Goal: Task Accomplishment & Management: Use online tool/utility

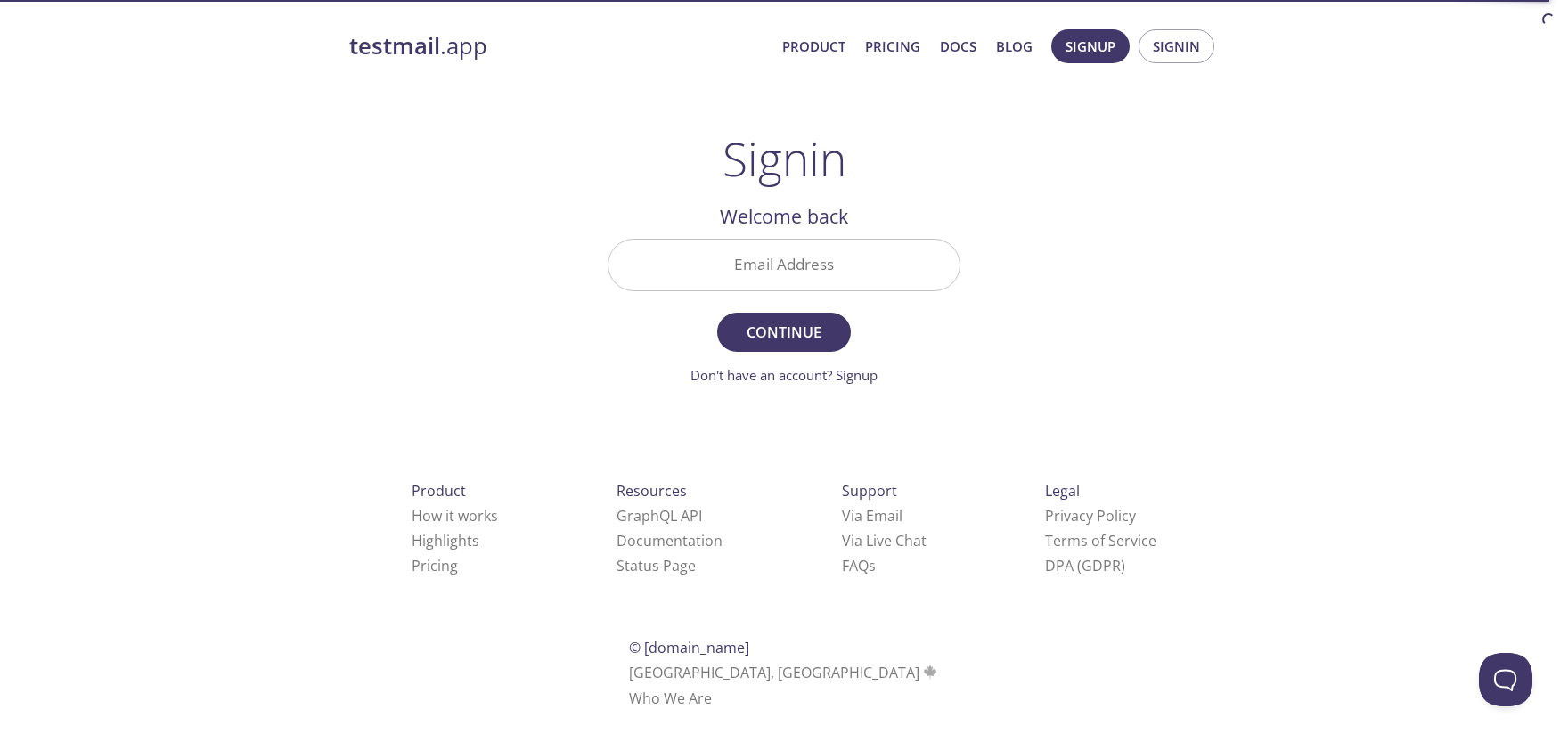
click at [833, 277] on input "Email Address" at bounding box center [784, 265] width 351 height 51
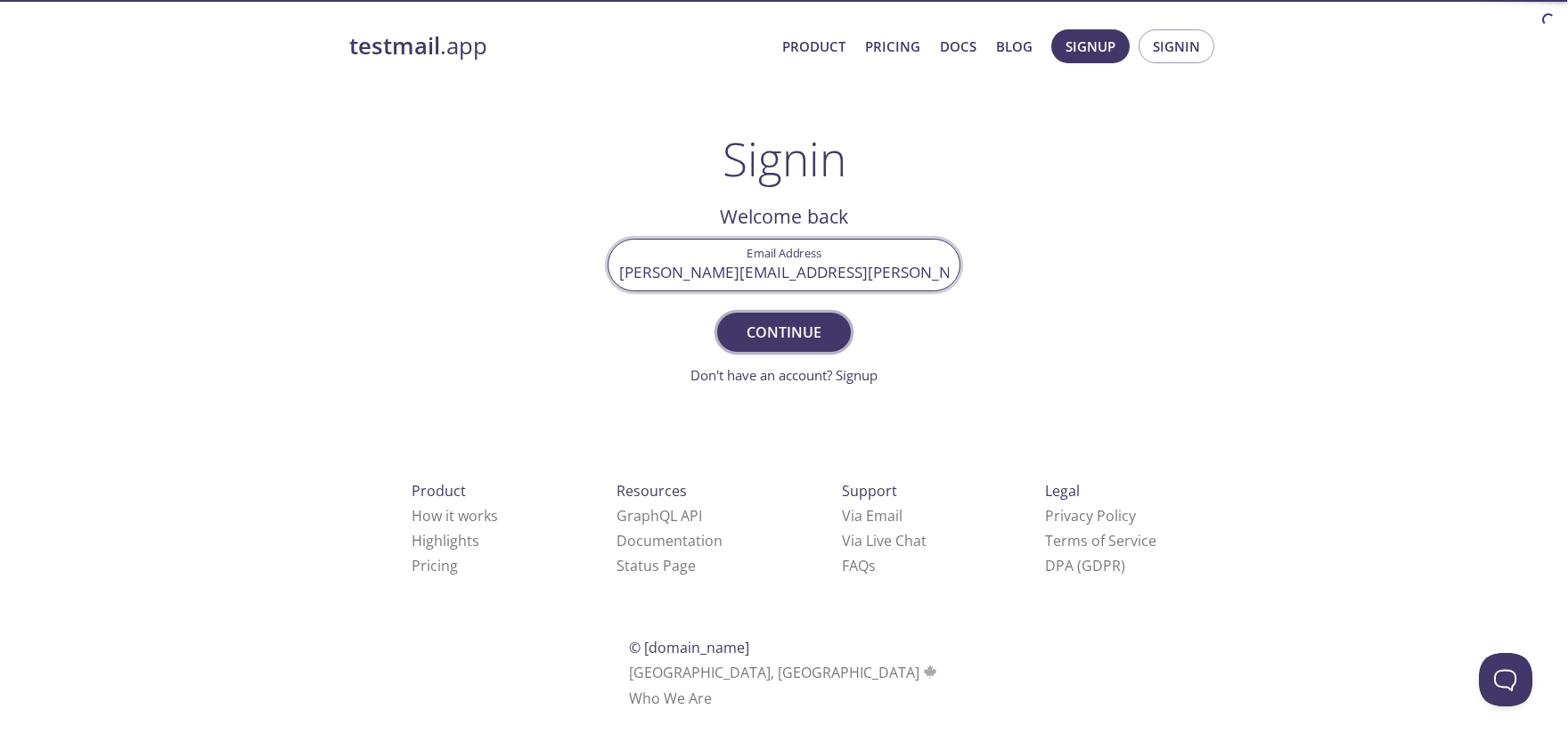
type input "[PERSON_NAME][EMAIL_ADDRESS][PERSON_NAME][DOMAIN_NAME]"
click at [783, 331] on span "Continue" at bounding box center [784, 332] width 94 height 25
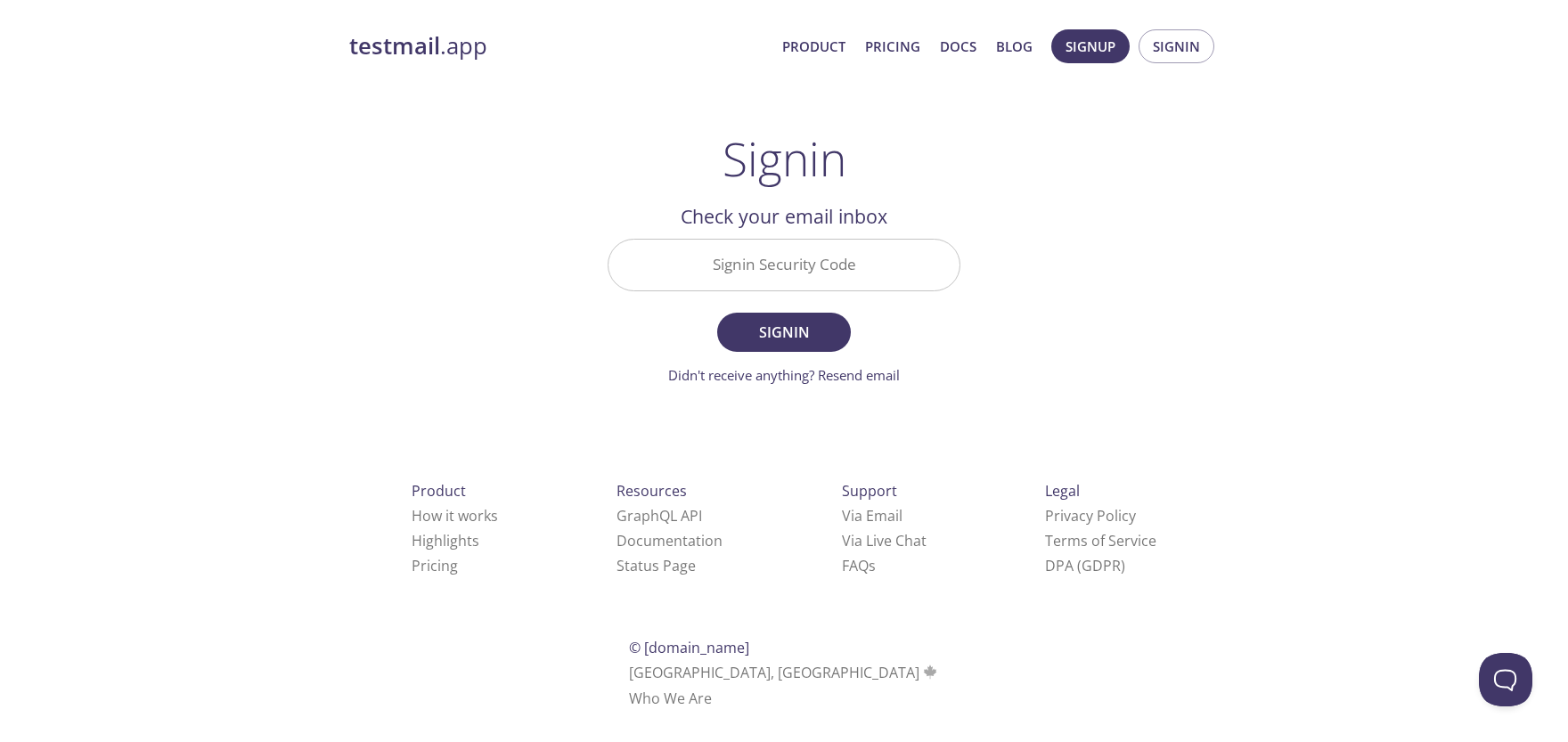
click at [751, 261] on input "Signin Security Code" at bounding box center [784, 265] width 351 height 51
paste input "3HGFHK5"
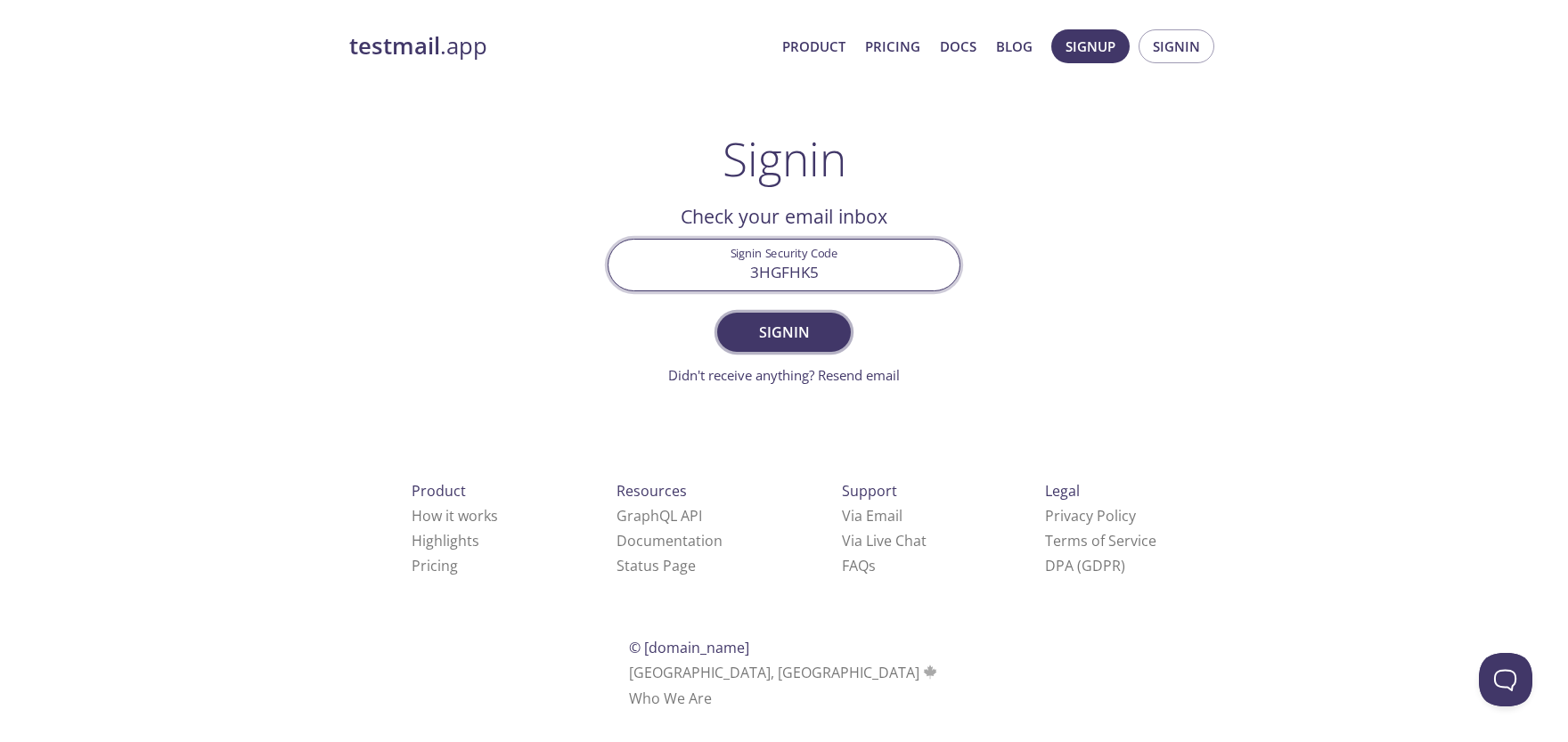
type input "3HGFHK5"
click at [785, 333] on span "Signin" at bounding box center [784, 332] width 94 height 25
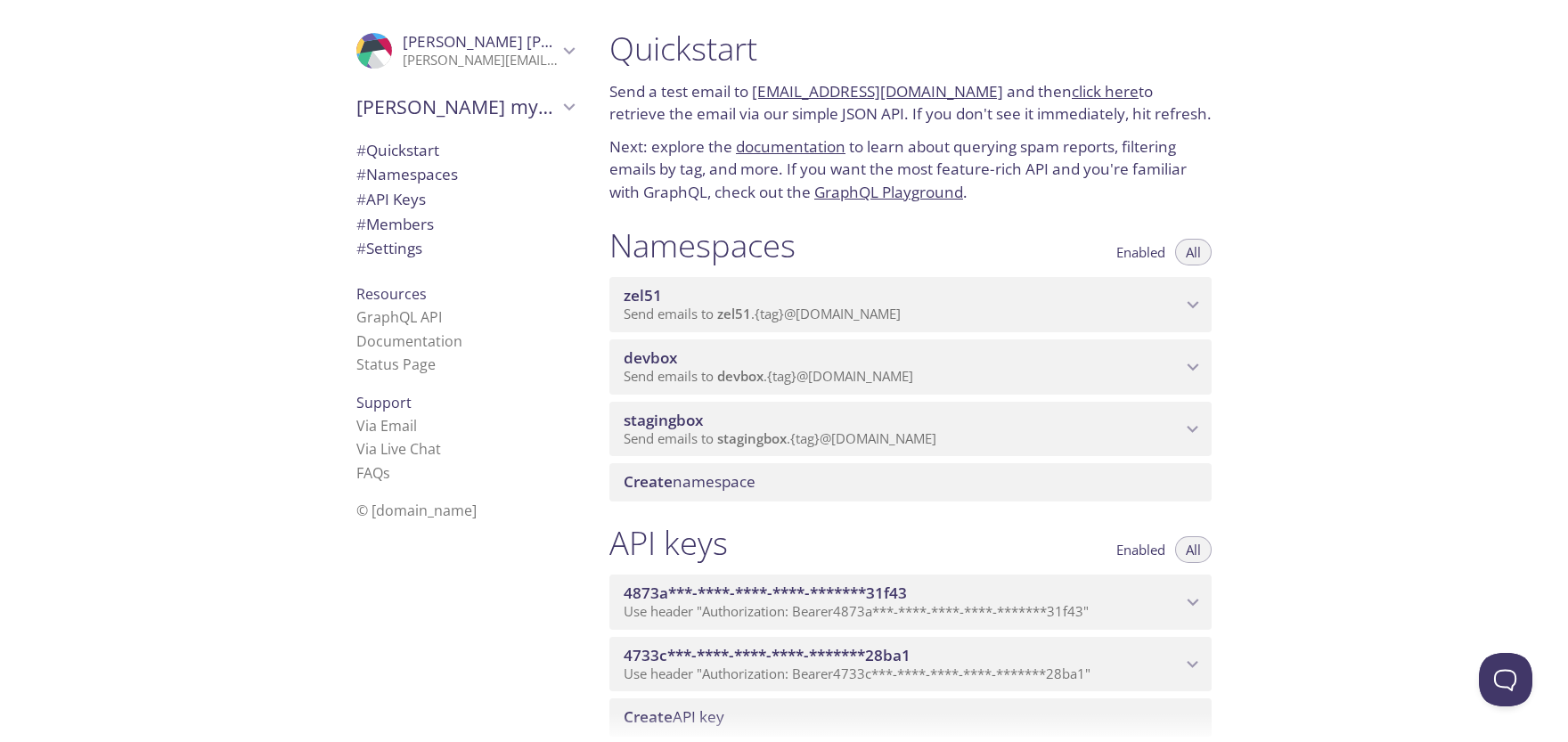
click at [913, 381] on span "Send emails to devbox . {tag} @[DOMAIN_NAME]" at bounding box center [768, 375] width 290 height 18
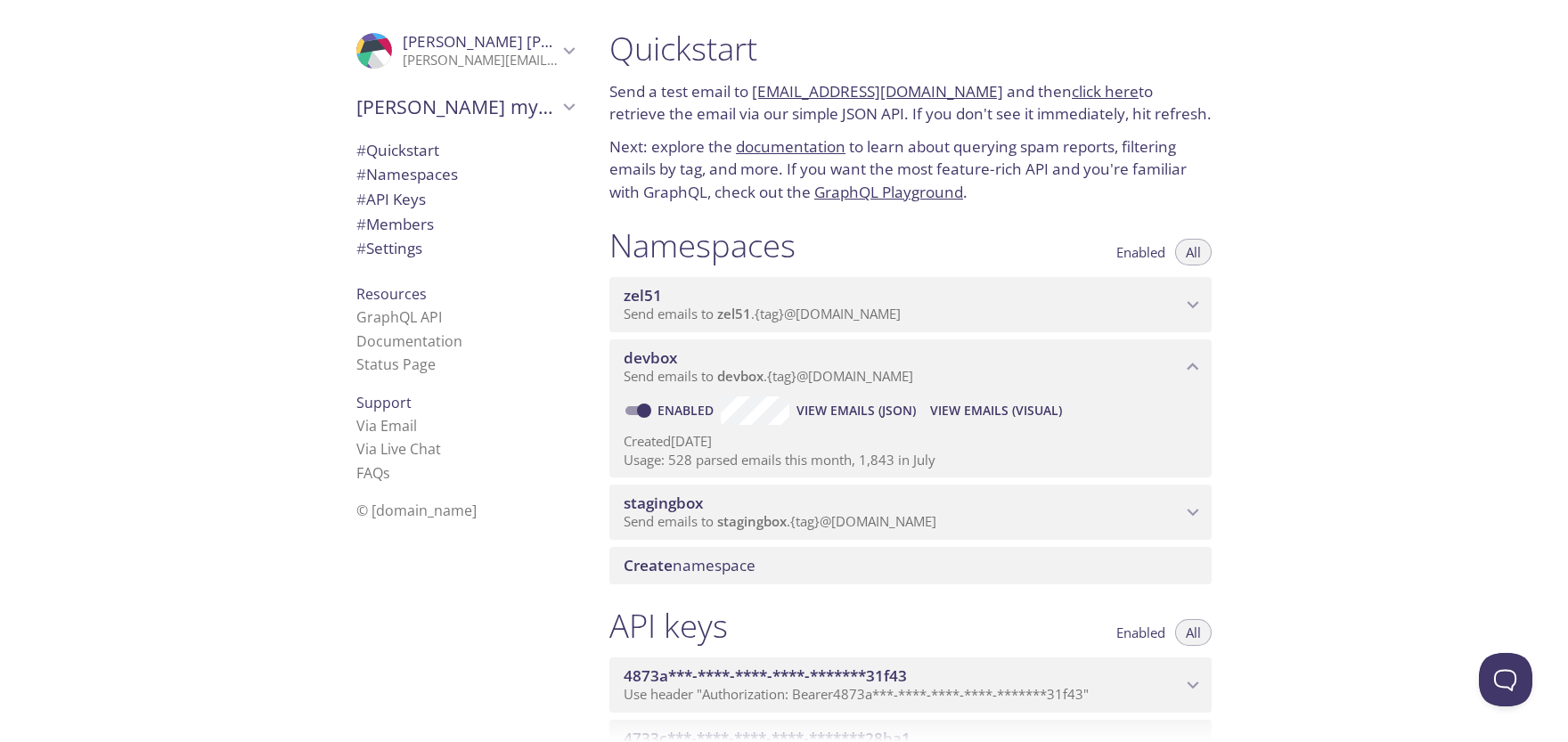
click at [845, 408] on span "View Emails (JSON)" at bounding box center [856, 410] width 119 height 22
click at [1002, 405] on span "View Emails (Visual)" at bounding box center [996, 410] width 132 height 22
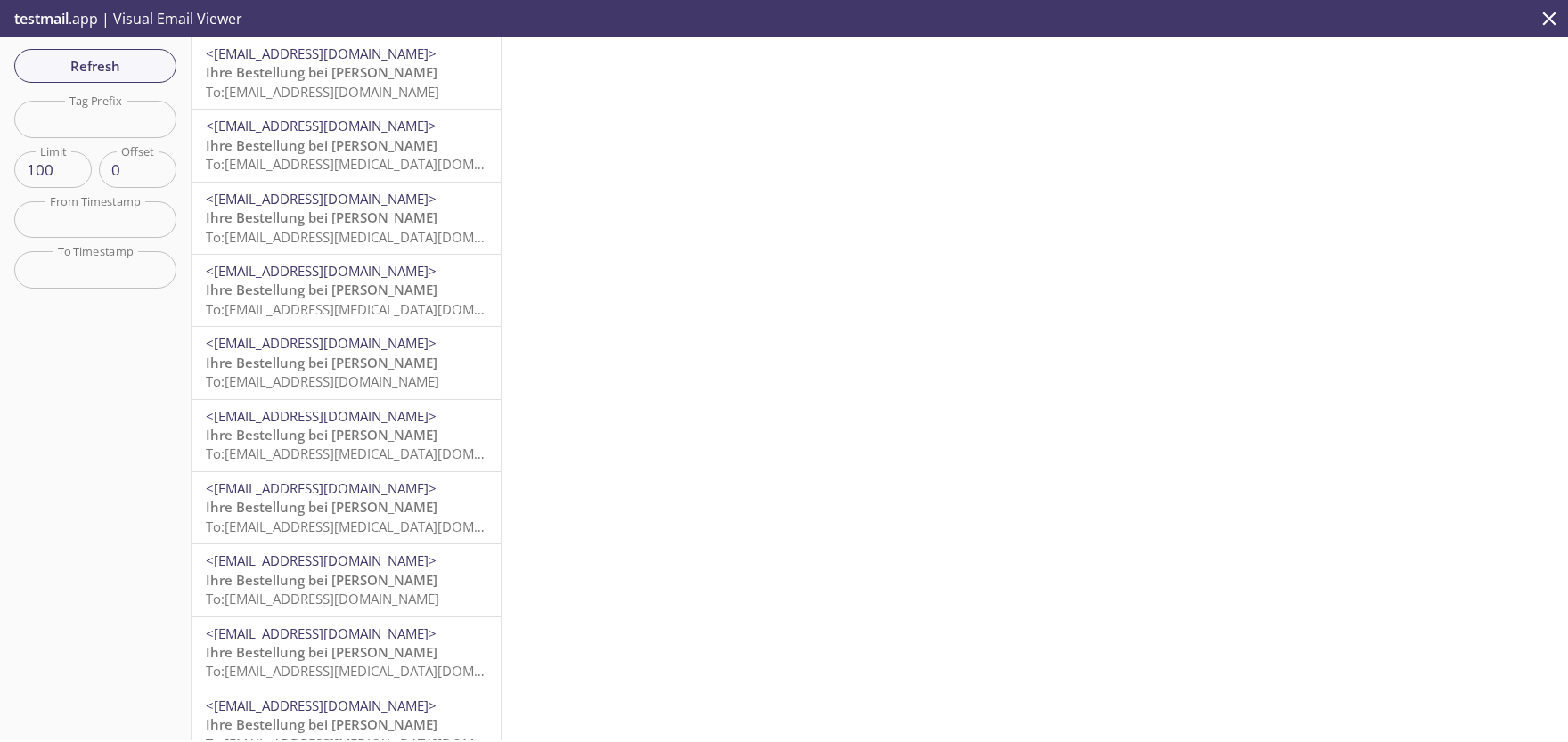
click at [356, 70] on span "Ihre Bestellung bei [PERSON_NAME]" at bounding box center [322, 71] width 231 height 18
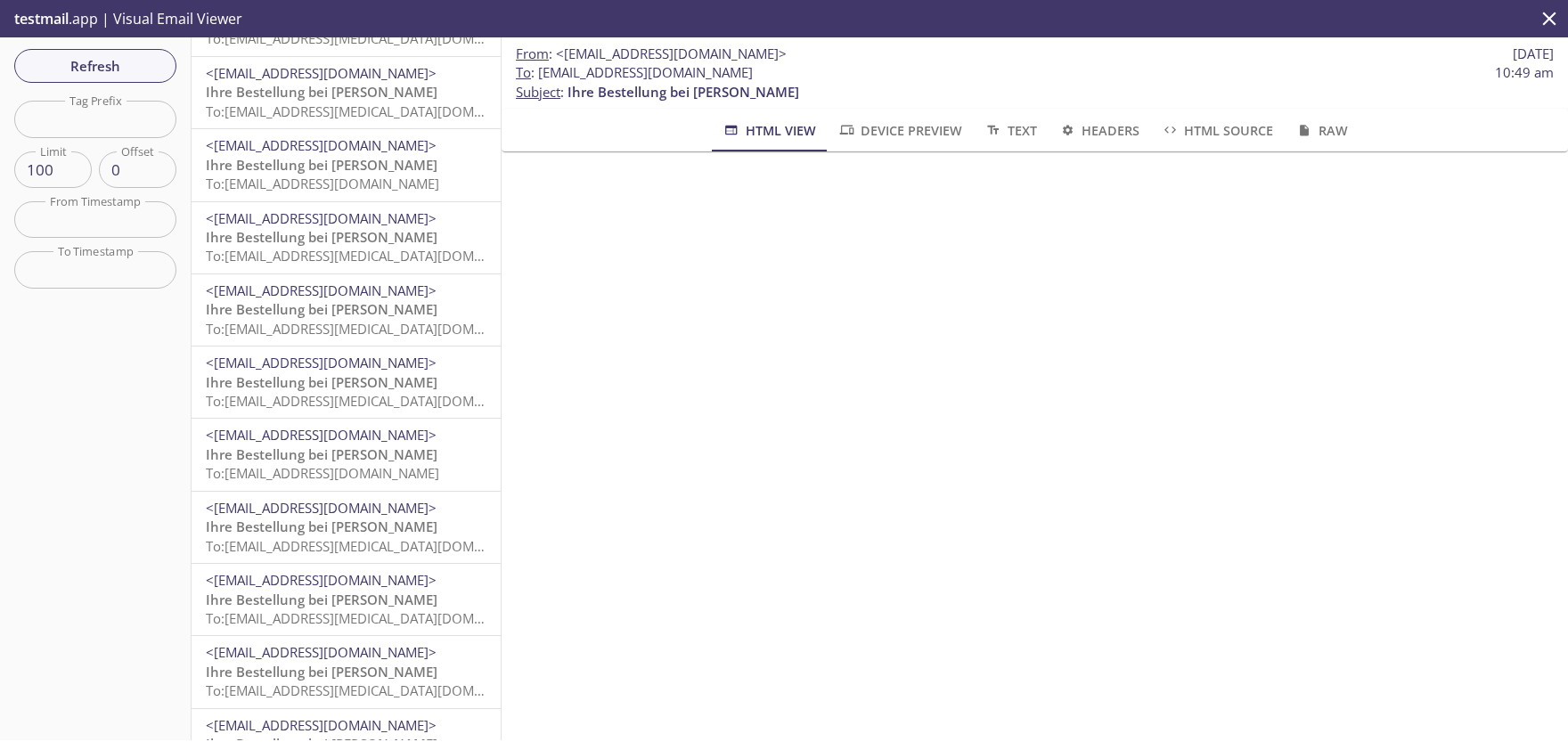
scroll to position [539, 0]
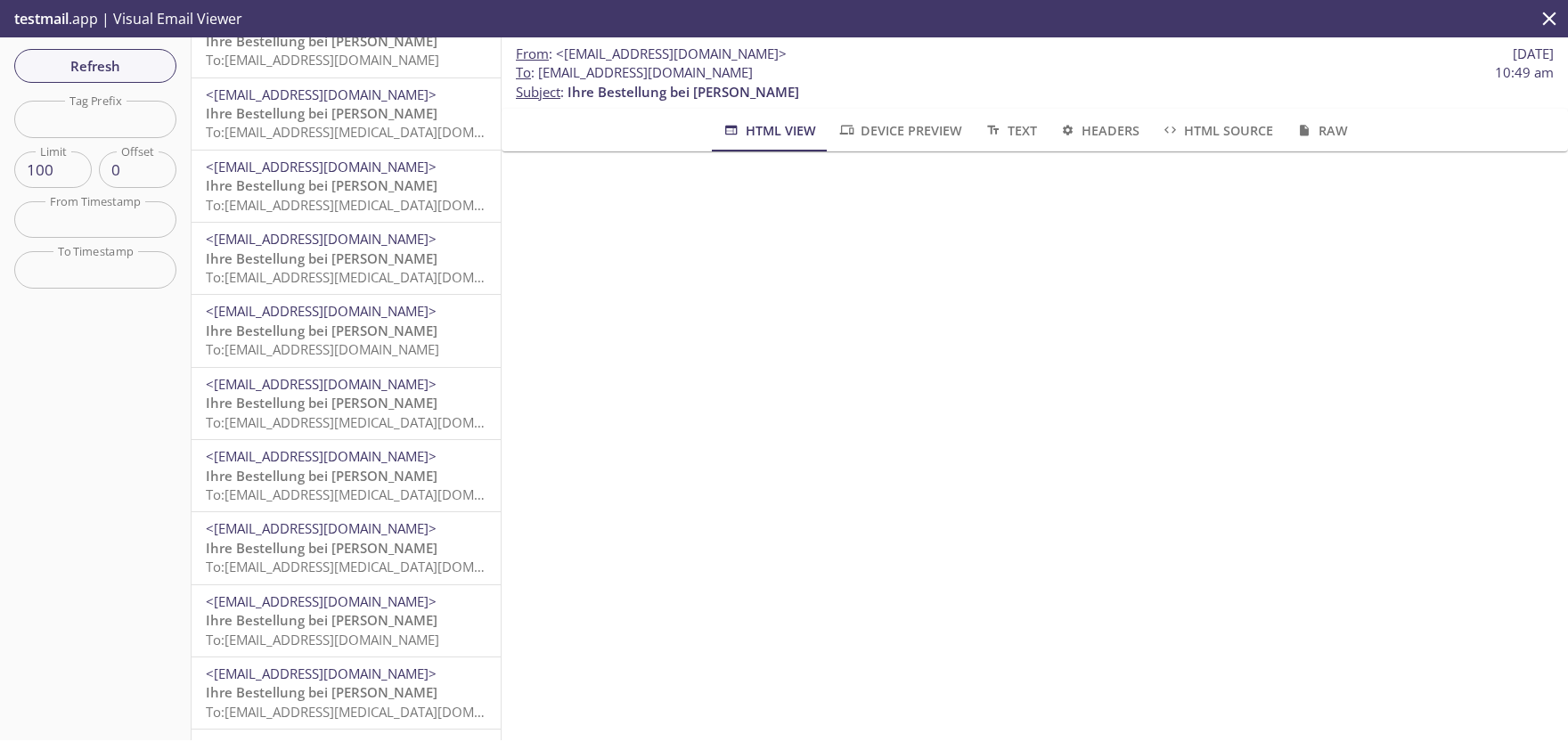
click at [388, 615] on span "Ihre Bestellung bei [PERSON_NAME]" at bounding box center [322, 620] width 231 height 18
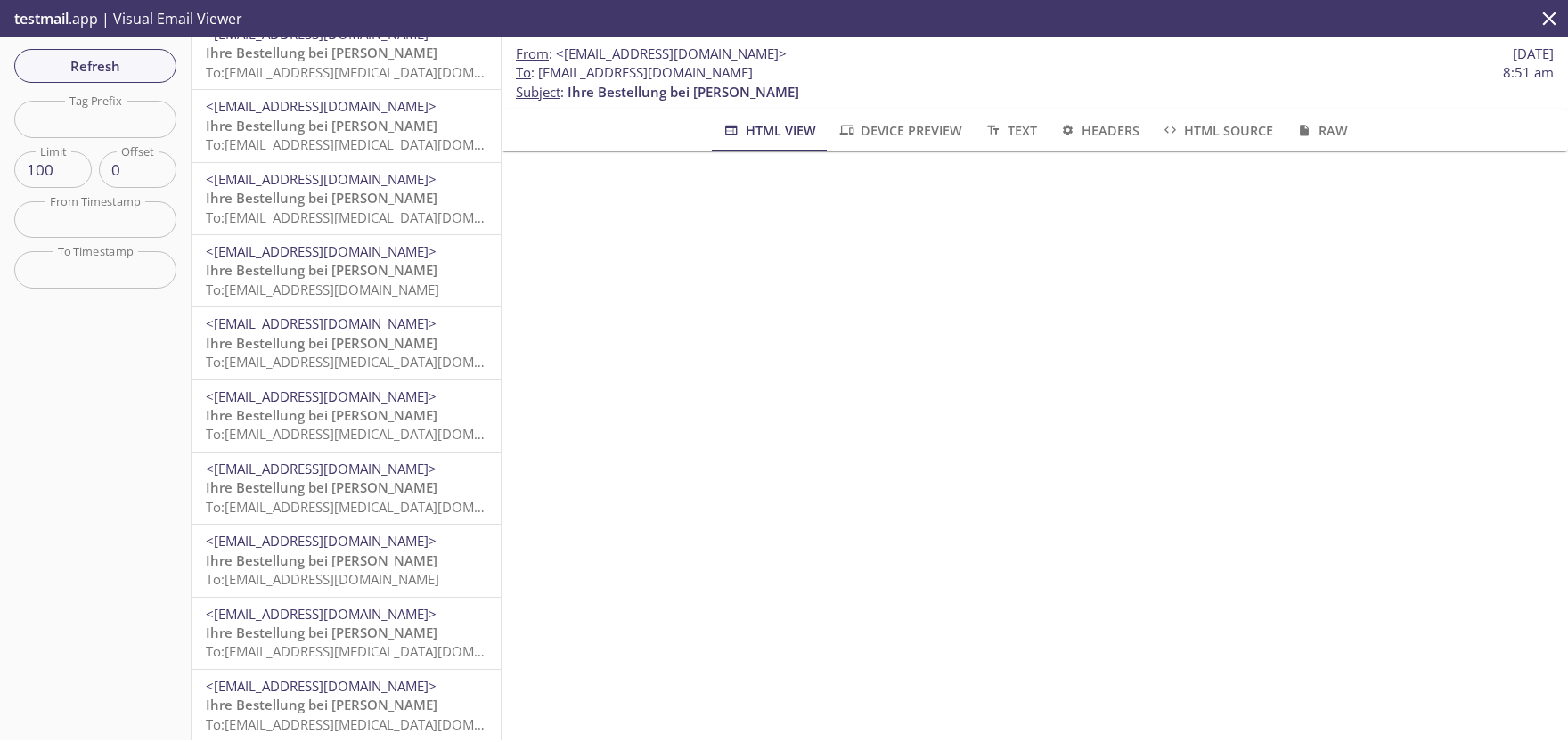
scroll to position [1186, 0]
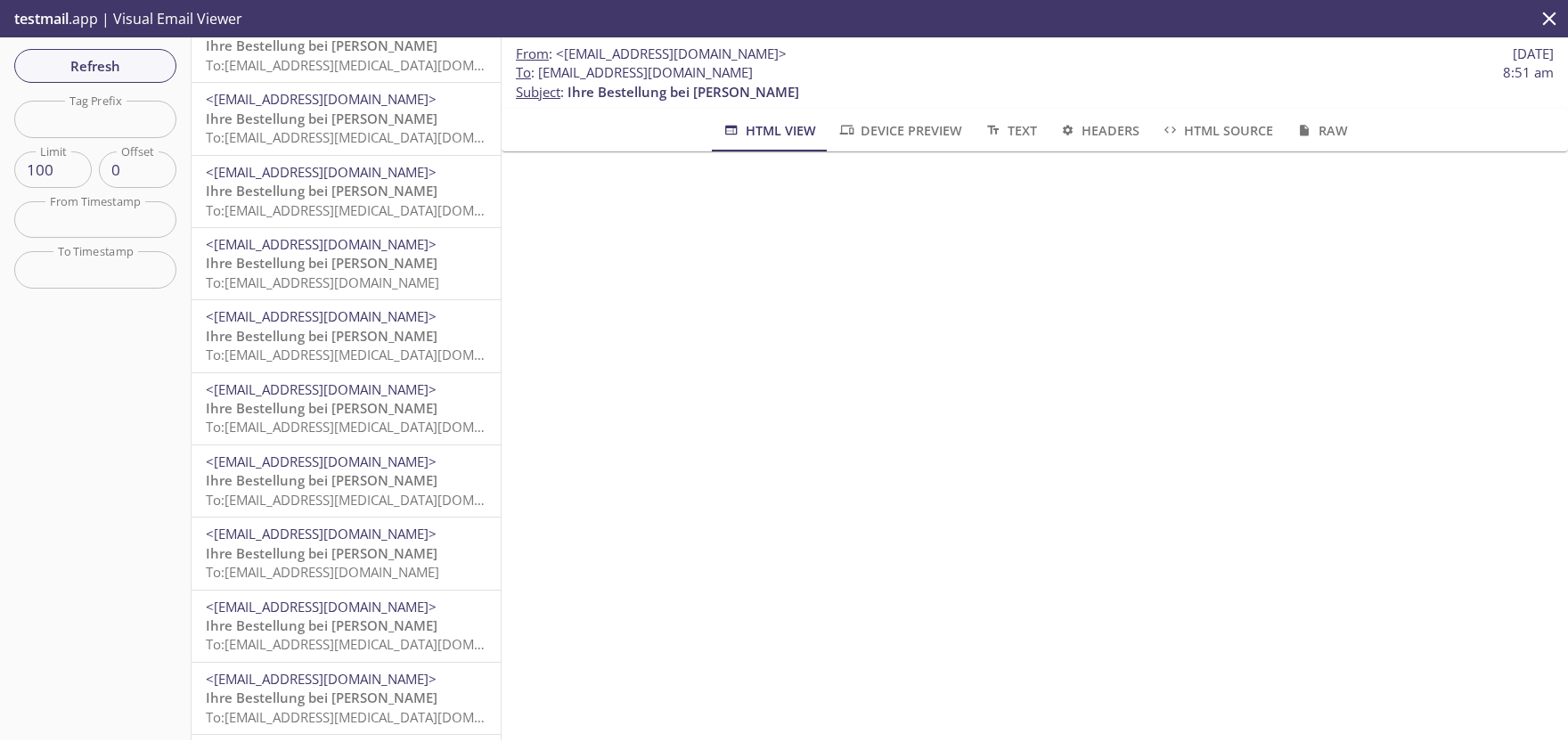
click at [332, 525] on div "<[EMAIL_ADDRESS][DOMAIN_NAME]> Ihre Bestellung bei [PERSON_NAME] To: [EMAIL_ADD…" at bounding box center [346, 553] width 309 height 71
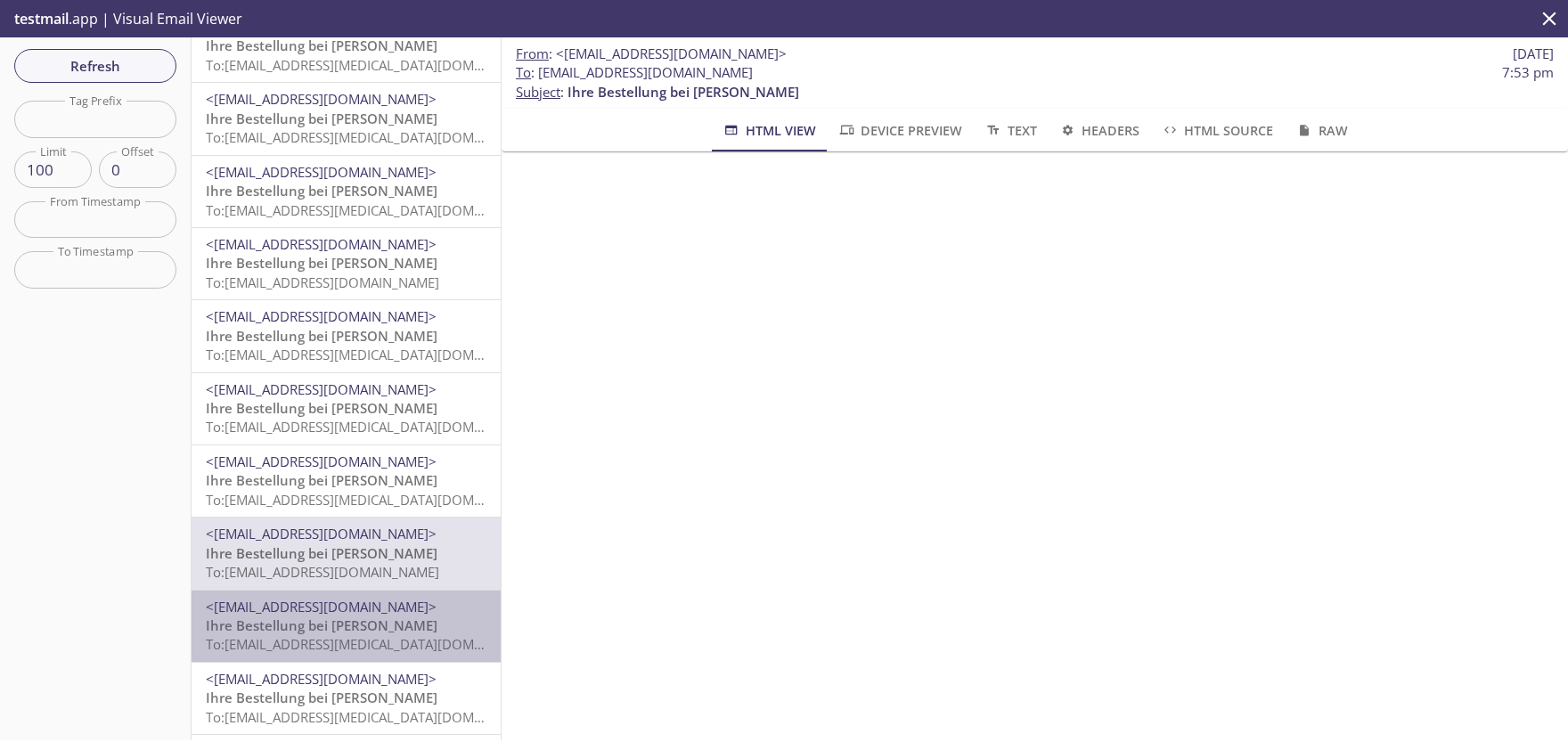
click at [346, 623] on span "Ihre Bestellung bei [PERSON_NAME]" at bounding box center [322, 624] width 231 height 18
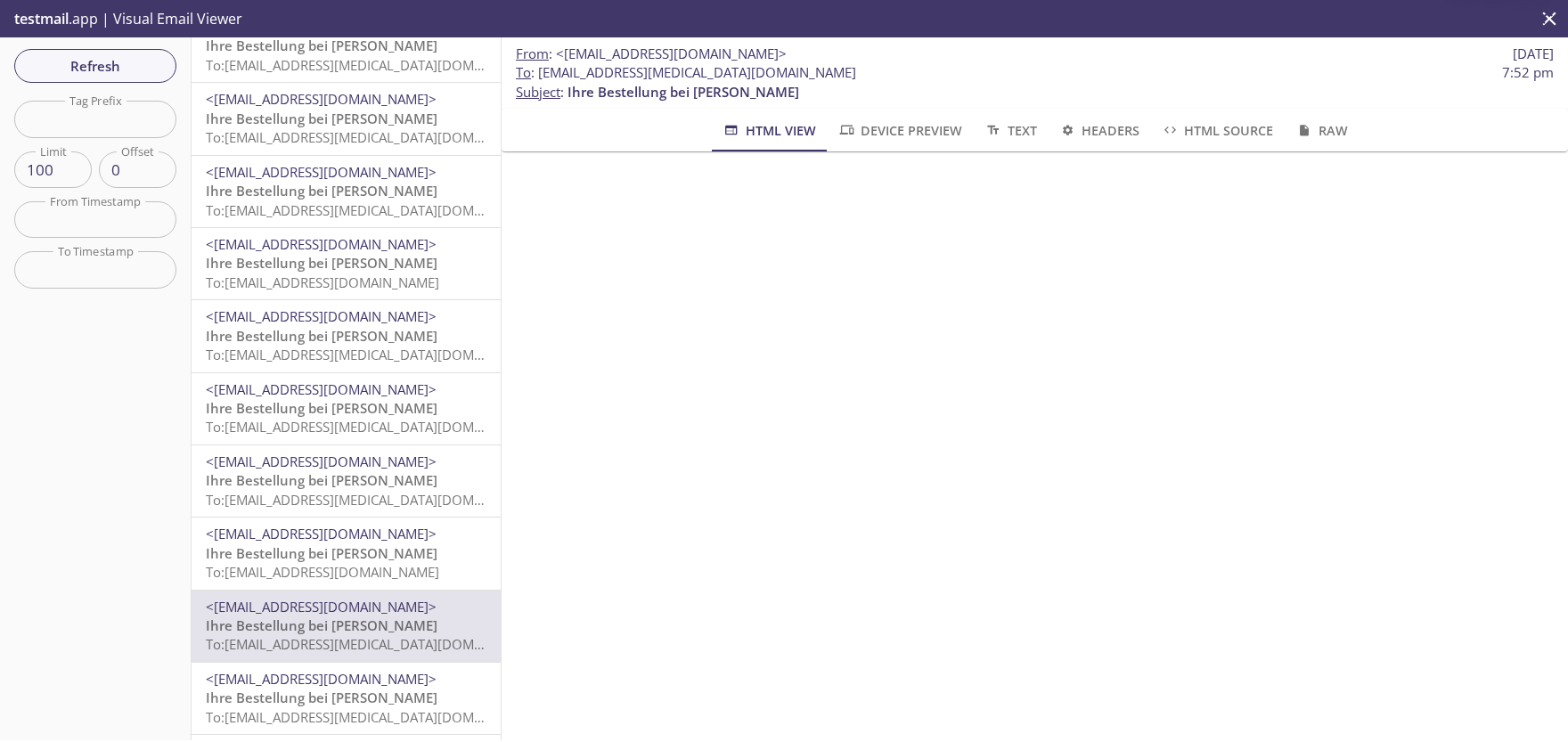
scroll to position [1401, 0]
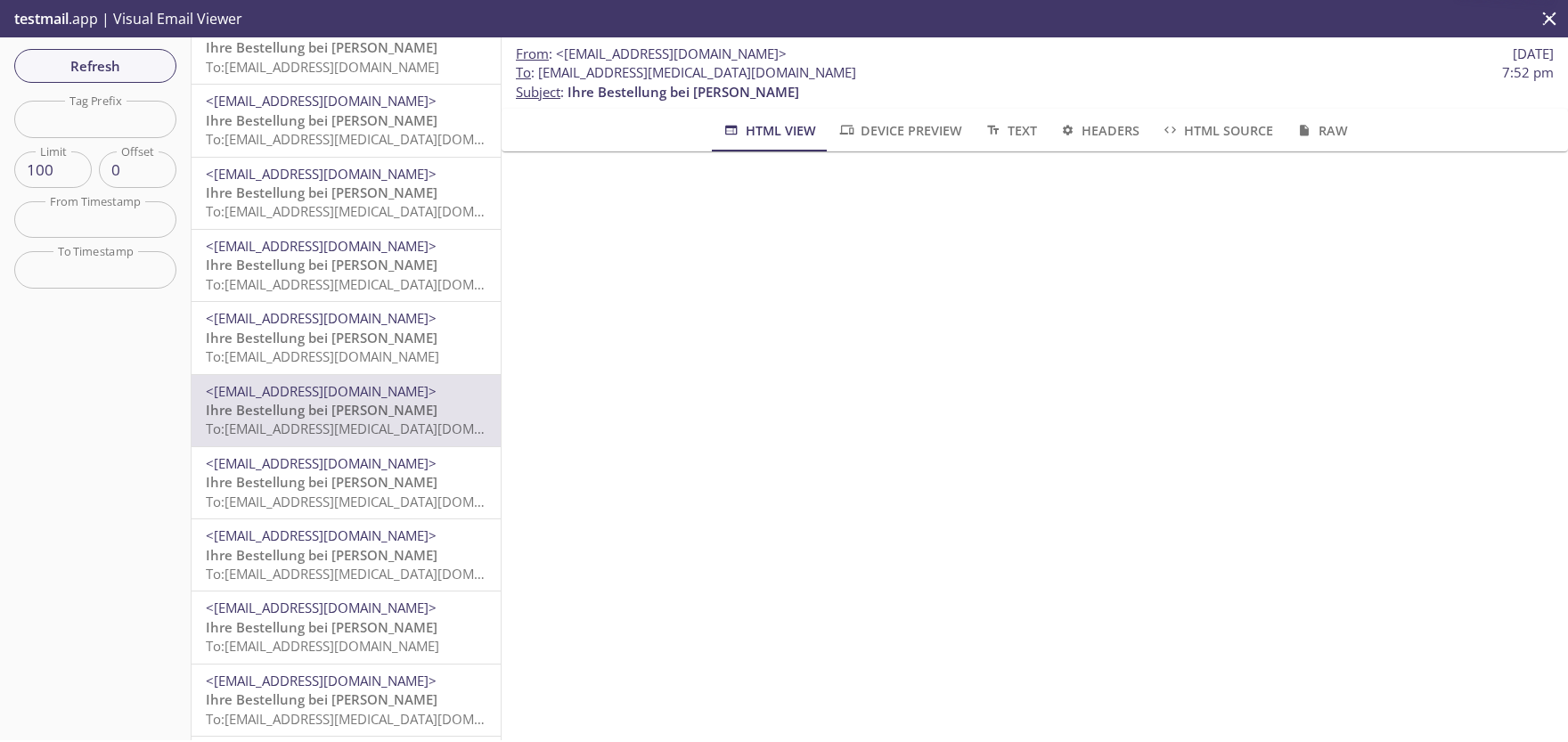
click at [322, 620] on span "Ihre Bestellung bei [PERSON_NAME]" at bounding box center [322, 626] width 231 height 18
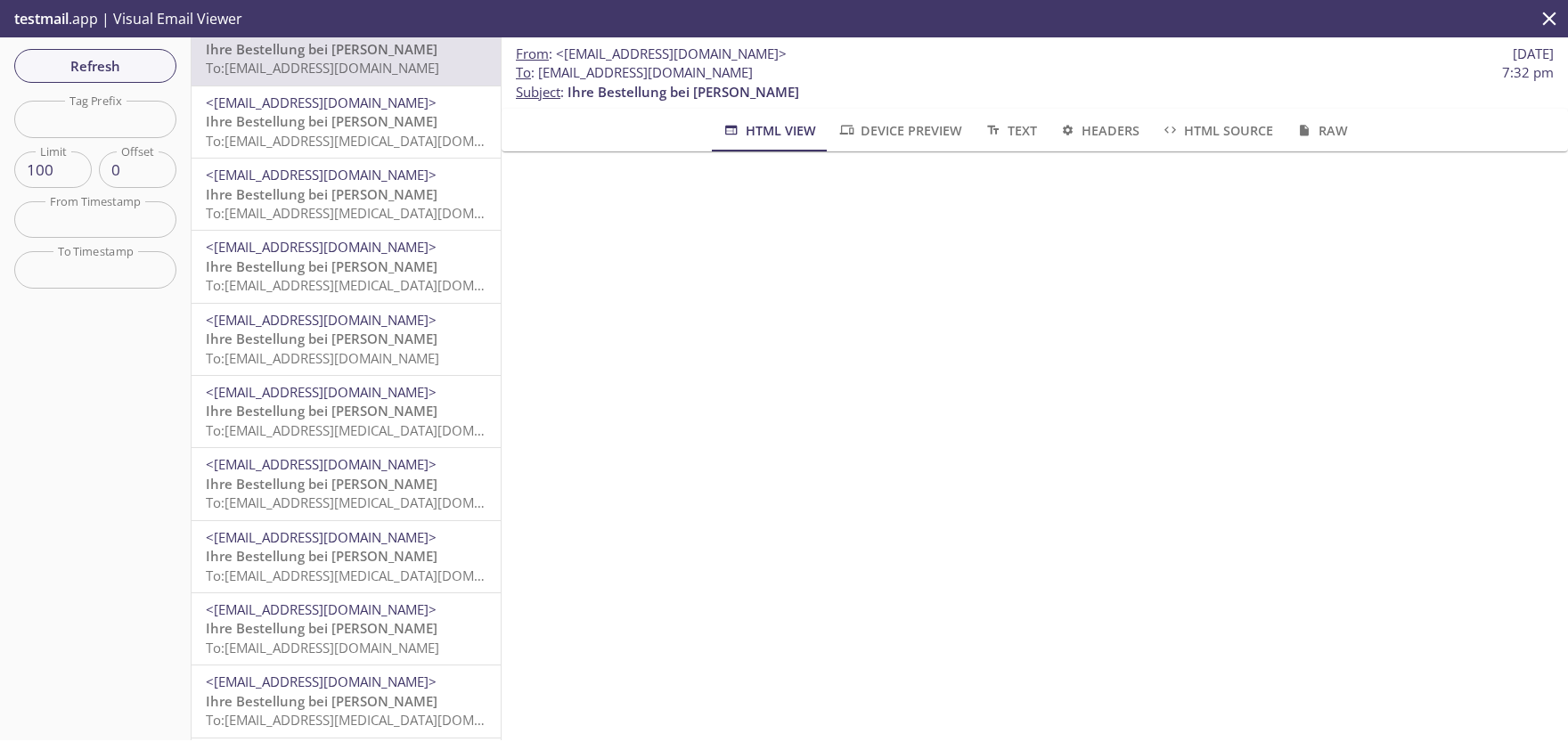
scroll to position [2371, 0]
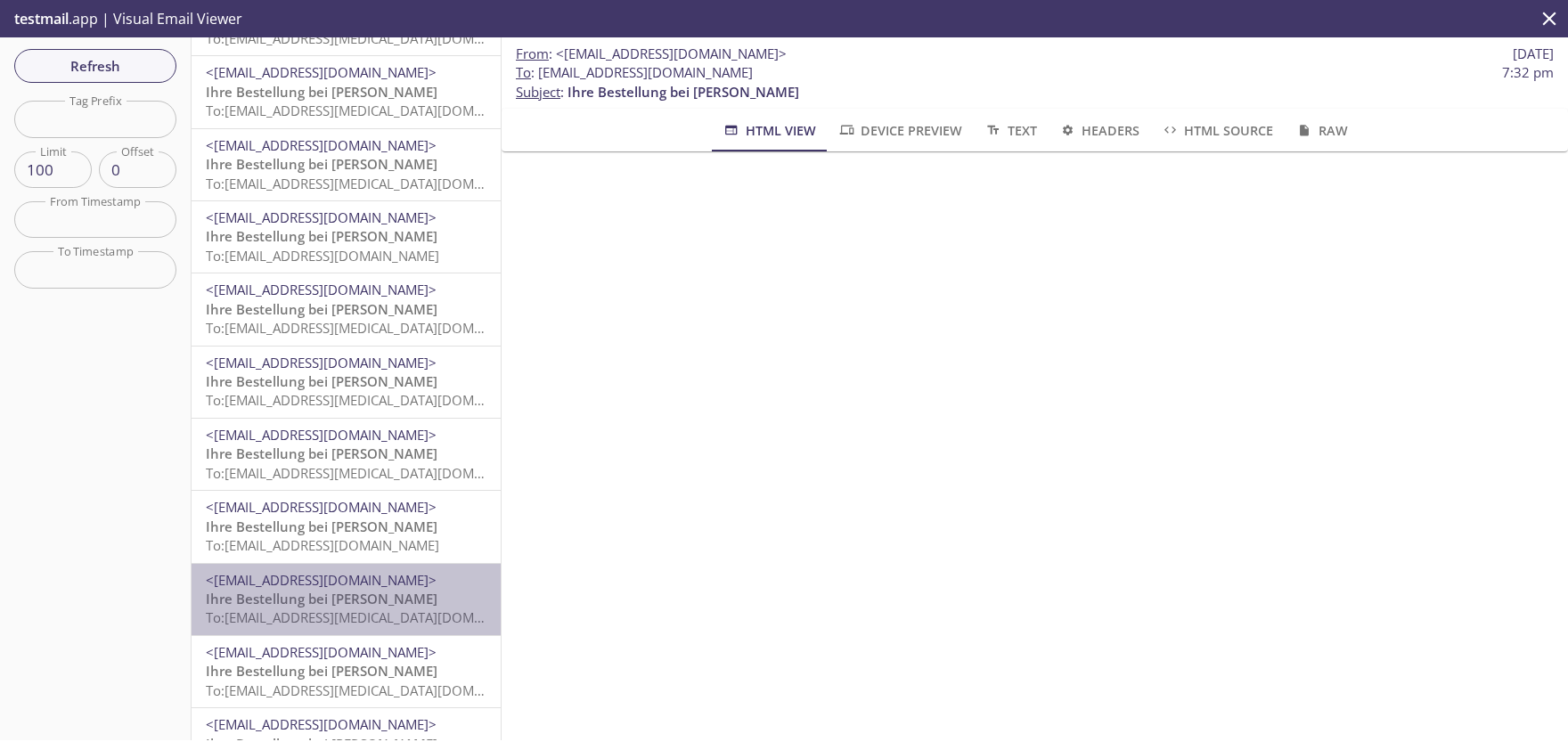
click at [367, 594] on span "Ihre Bestellung bei [PERSON_NAME]" at bounding box center [322, 598] width 231 height 18
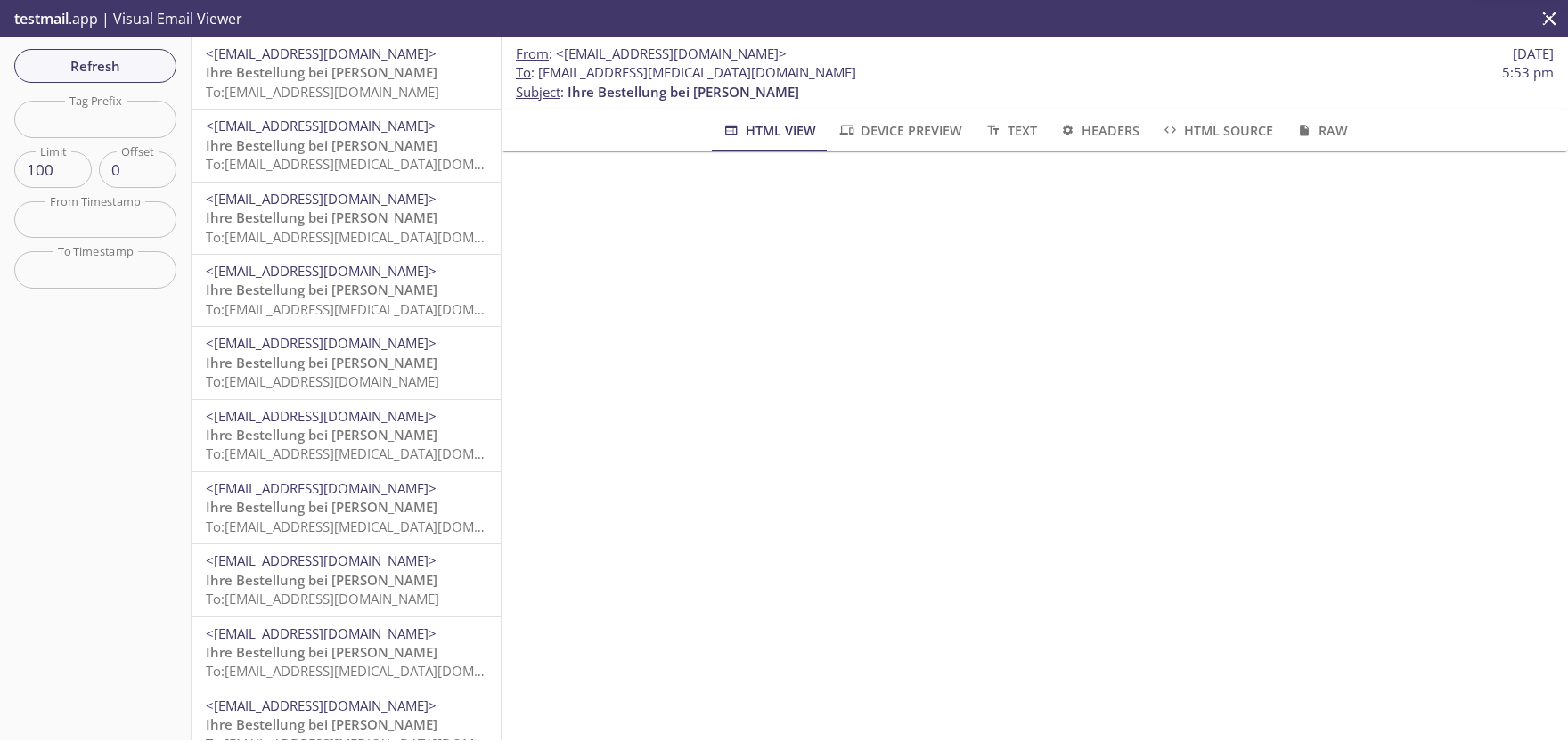
click at [365, 58] on span "<[EMAIL_ADDRESS][DOMAIN_NAME]>" at bounding box center [321, 53] width 230 height 18
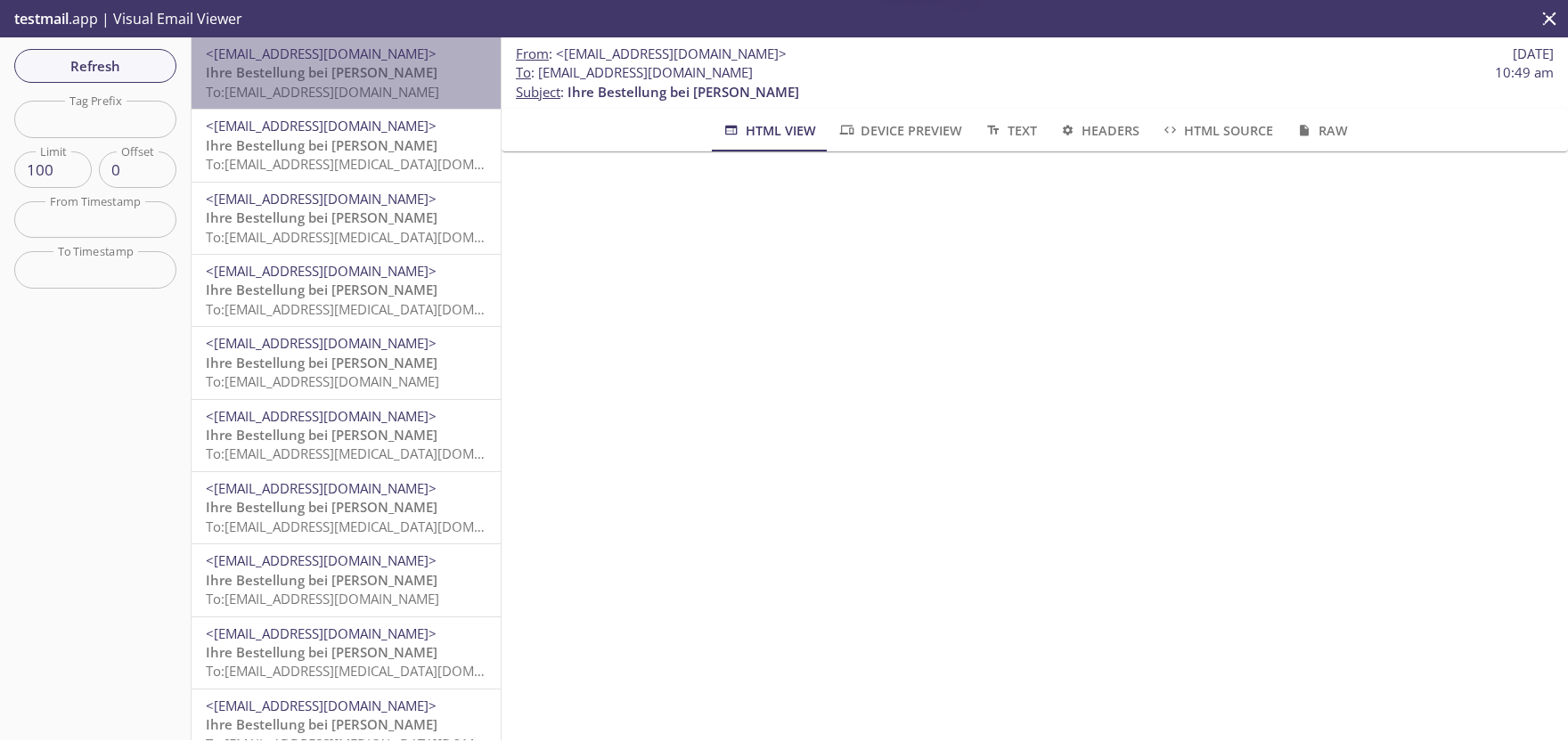
click at [259, 64] on p "Ihre Bestellung bei [PERSON_NAME] To: [EMAIL_ADDRESS][DOMAIN_NAME]" at bounding box center [346, 82] width 280 height 39
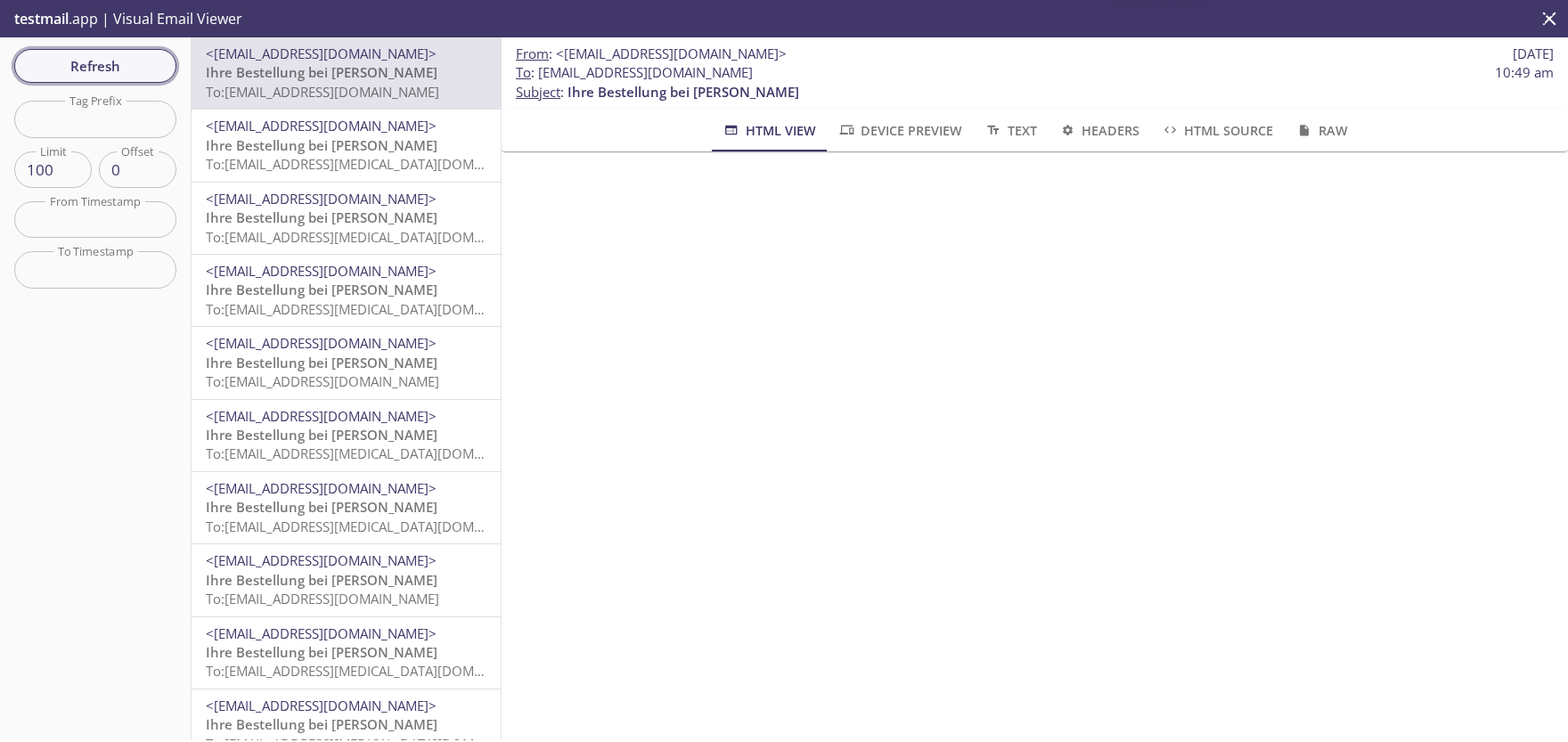
click at [112, 60] on span "Refresh" at bounding box center [95, 66] width 134 height 24
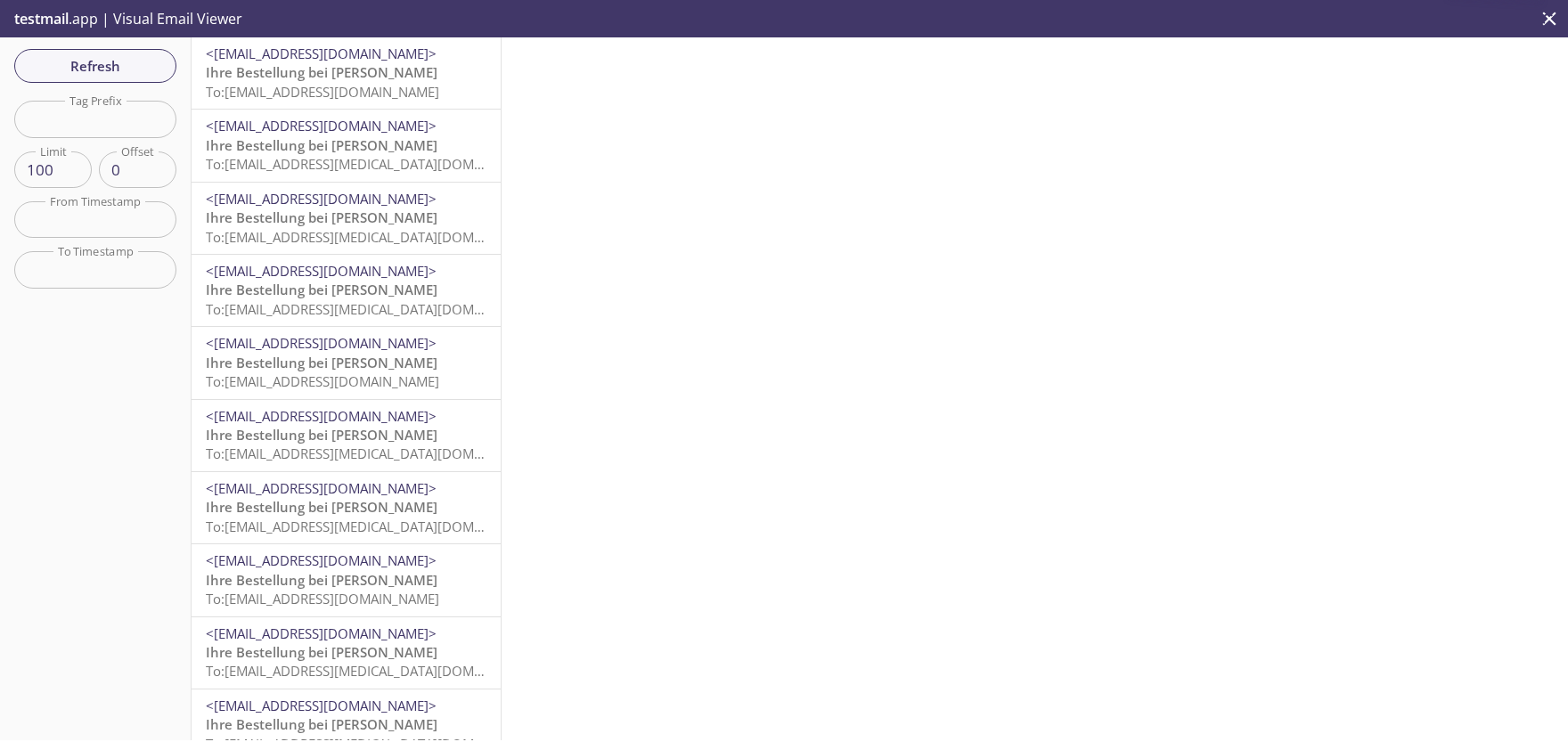
click at [347, 86] on span "To: [EMAIL_ADDRESS][DOMAIN_NAME]" at bounding box center [323, 91] width 233 height 18
